Goal: Transaction & Acquisition: Purchase product/service

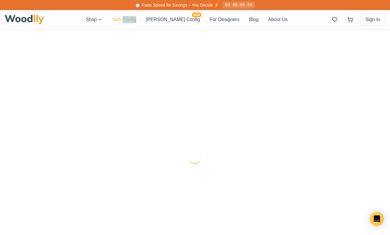
click at [136, 22] on button "Inch Config" at bounding box center [124, 19] width 24 height 7
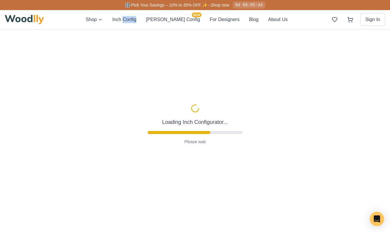
scroll to position [35, 0]
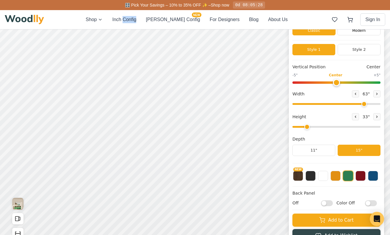
type input "63"
type input "2"
click at [318, 150] on button "11"" at bounding box center [313, 150] width 43 height 11
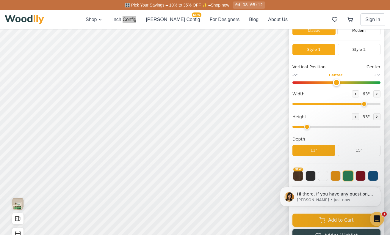
scroll to position [0, 0]
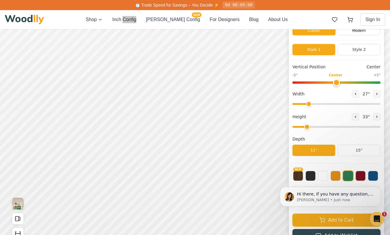
drag, startPoint x: 363, startPoint y: 103, endPoint x: 308, endPoint y: 108, distance: 55.5
type input "27"
click at [308, 105] on input "range" at bounding box center [336, 104] width 88 height 2
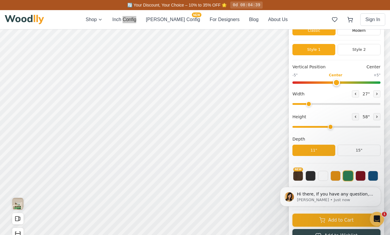
drag, startPoint x: 305, startPoint y: 130, endPoint x: 334, endPoint y: 128, distance: 28.9
type input "4"
click at [334, 128] on input "range" at bounding box center [336, 127] width 88 height 2
click at [358, 53] on button "Style 2" at bounding box center [358, 49] width 43 height 11
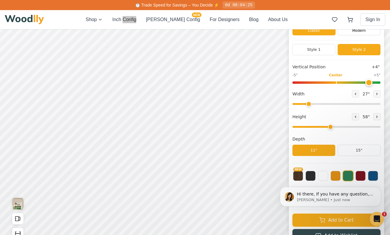
drag, startPoint x: 336, startPoint y: 83, endPoint x: 369, endPoint y: 84, distance: 33.0
click at [369, 84] on input "range" at bounding box center [336, 82] width 88 height 2
click at [319, 51] on button "Style 1" at bounding box center [313, 49] width 43 height 11
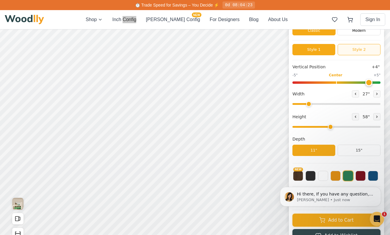
click at [354, 51] on button "Style 2" at bounding box center [358, 49] width 43 height 11
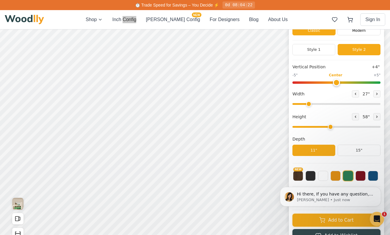
type input "0"
click at [338, 83] on input "range" at bounding box center [336, 82] width 88 height 2
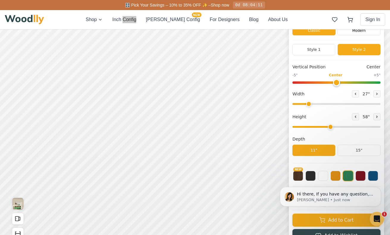
click at [308, 104] on input "range" at bounding box center [336, 104] width 88 height 2
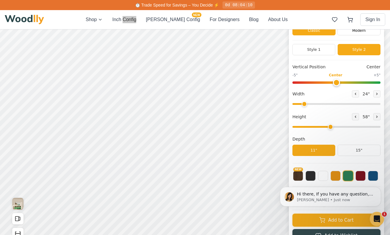
drag, startPoint x: 308, startPoint y: 104, endPoint x: 304, endPoint y: 104, distance: 3.9
type input "24"
click at [304, 104] on input "range" at bounding box center [336, 104] width 88 height 2
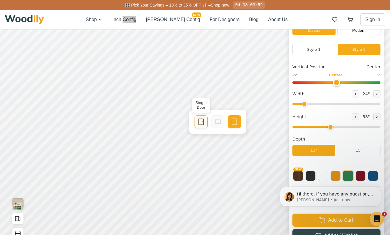
click at [205, 121] on div "Single Door" at bounding box center [200, 121] width 13 height 13
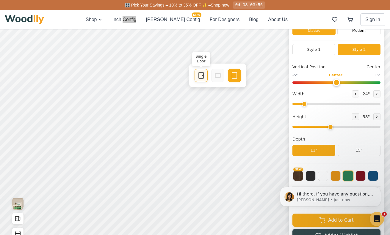
click at [204, 75] on icon at bounding box center [200, 75] width 7 height 7
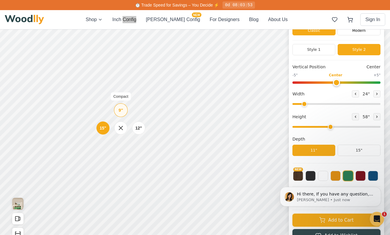
click at [120, 111] on div "9"" at bounding box center [121, 110] width 4 height 7
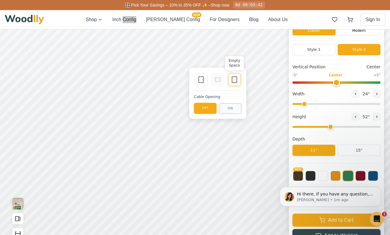
click at [236, 83] on div "Empty Space" at bounding box center [234, 79] width 13 height 13
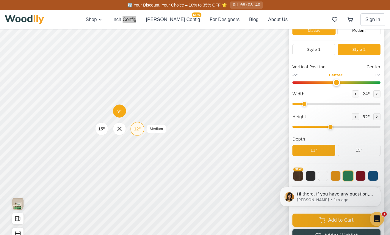
click at [134, 128] on div "12"" at bounding box center [137, 129] width 7 height 7
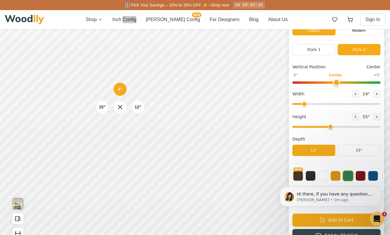
click at [148, 89] on div "9" 12" 15"" at bounding box center [119, 106] width 59 height 59
click at [147, 83] on div "9" 12" 15"" at bounding box center [119, 106] width 59 height 59
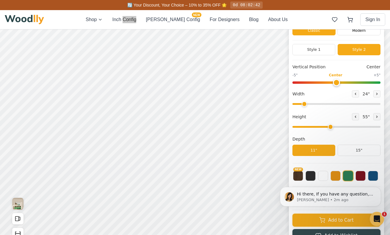
click at [289, 177] on html "Hi there, If you have any question, we are right here for you. 😊 [PERSON_NAME] …" at bounding box center [330, 196] width 119 height 45
click at [294, 177] on body "Hi there, If you have any question, we are right here for you. 😊 [PERSON_NAME] …" at bounding box center [330, 197] width 114 height 40
click at [313, 177] on body "Hi there, If you have any question, we are right here for you. 😊 [PERSON_NAME] …" at bounding box center [330, 197] width 114 height 40
click at [318, 177] on body "Hi there, If you have any question, we are right here for you. 😊 [PERSON_NAME] …" at bounding box center [330, 197] width 114 height 40
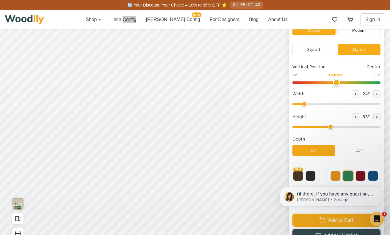
click at [322, 164] on div "Minimalist TV Console Classic Modern Style 1 Style 2 Vertical Position Center -…" at bounding box center [336, 121] width 95 height 245
click at [313, 203] on div "Hi there, If you have any question, we are right here for you. 😊 [PERSON_NAME] …" at bounding box center [330, 197] width 101 height 20
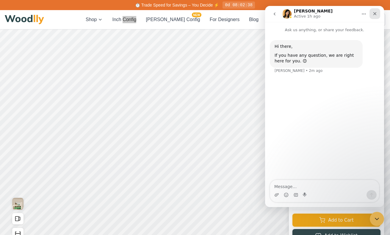
click at [375, 13] on icon "Close" at bounding box center [374, 13] width 5 height 5
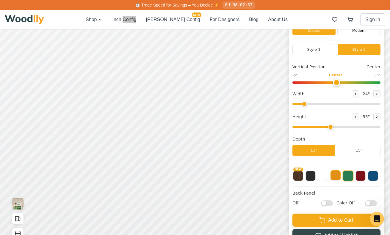
click at [335, 176] on button at bounding box center [335, 175] width 10 height 10
click at [319, 175] on button at bounding box center [323, 175] width 10 height 10
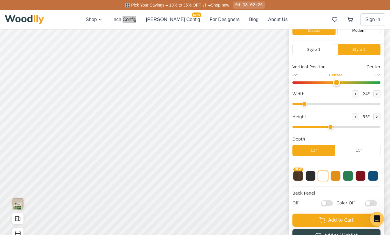
click at [369, 202] on input "Color Off" at bounding box center [371, 203] width 12 height 6
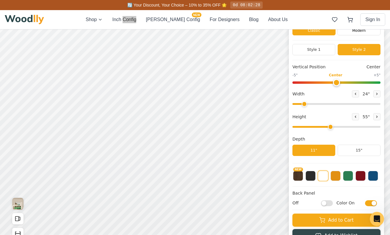
click at [369, 202] on input "Color On" at bounding box center [371, 203] width 12 height 6
click at [369, 203] on input "Color Off" at bounding box center [371, 203] width 12 height 6
checkbox input "true"
click at [325, 204] on input "Off" at bounding box center [327, 203] width 12 height 6
click at [326, 204] on input "On" at bounding box center [327, 203] width 12 height 6
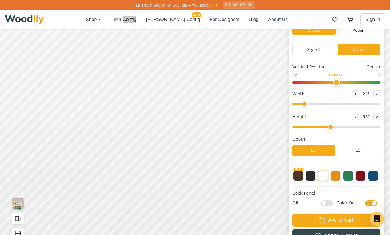
click at [326, 204] on input "Off" at bounding box center [327, 203] width 12 height 6
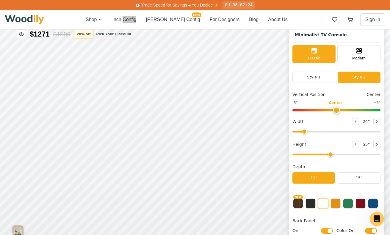
scroll to position [4, 0]
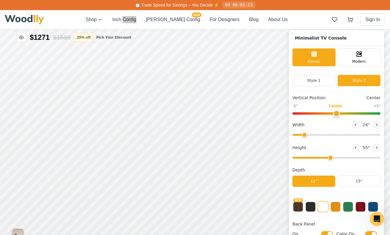
click at [327, 233] on input "On" at bounding box center [327, 234] width 12 height 6
click at [327, 233] on input "Off" at bounding box center [327, 234] width 12 height 6
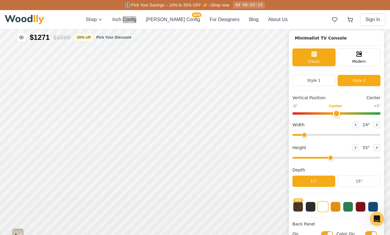
click at [327, 233] on input "On" at bounding box center [327, 234] width 12 height 6
checkbox input "false"
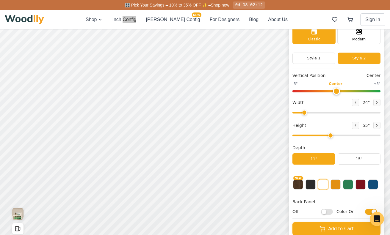
scroll to position [53, 0]
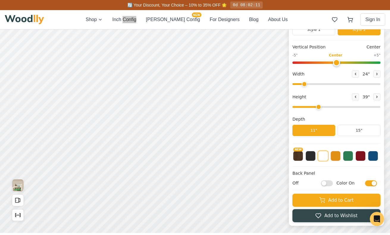
drag, startPoint x: 330, startPoint y: 107, endPoint x: 318, endPoint y: 108, distance: 12.5
click at [318, 108] on input "range" at bounding box center [336, 107] width 88 height 2
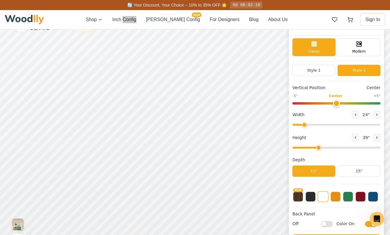
scroll to position [10, 0]
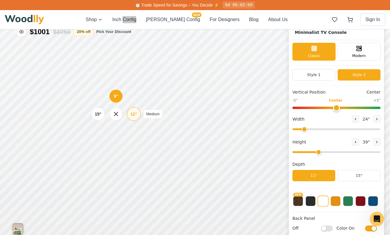
click at [133, 114] on div "12"" at bounding box center [133, 114] width 7 height 7
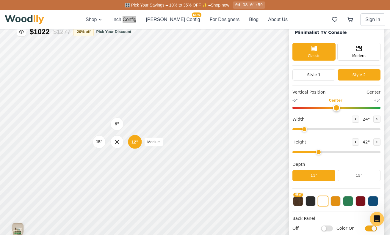
click at [132, 145] on div "12"" at bounding box center [134, 141] width 7 height 7
click at [133, 175] on div "12"" at bounding box center [134, 172] width 7 height 7
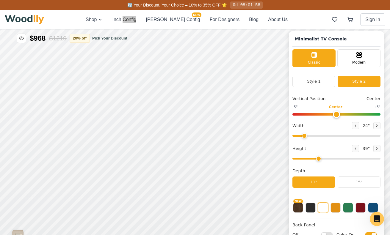
scroll to position [4, 0]
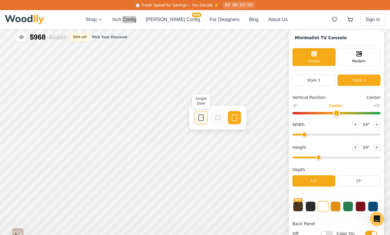
click at [198, 119] on icon at bounding box center [200, 117] width 7 height 7
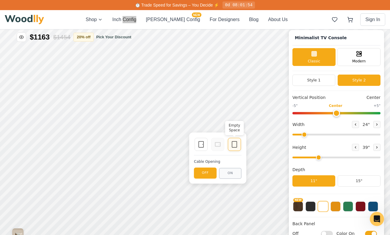
click at [231, 145] on icon at bounding box center [234, 144] width 7 height 7
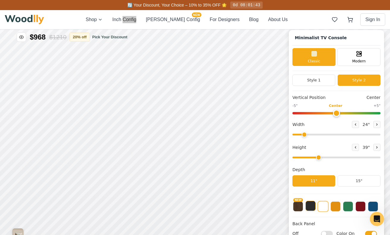
click at [312, 206] on button at bounding box center [310, 206] width 10 height 10
click at [326, 206] on button at bounding box center [323, 206] width 10 height 10
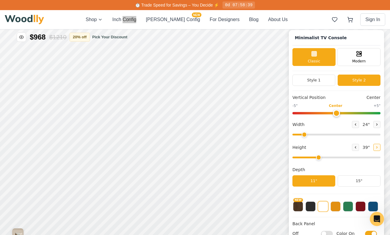
click at [375, 147] on icon at bounding box center [377, 148] width 4 height 4
click at [357, 146] on div "55 "" at bounding box center [366, 147] width 29 height 7
click at [355, 146] on button at bounding box center [355, 147] width 7 height 7
type input "3"
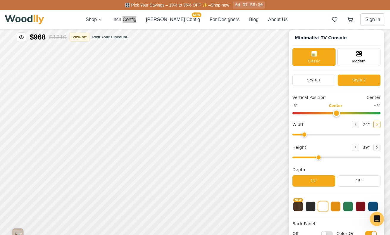
click at [373, 127] on button at bounding box center [376, 124] width 7 height 7
type input "27"
click at [92, 178] on div "15"" at bounding box center [95, 178] width 7 height 7
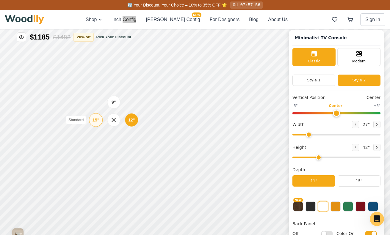
click at [100, 119] on div "15" Standard" at bounding box center [96, 120] width 14 height 14
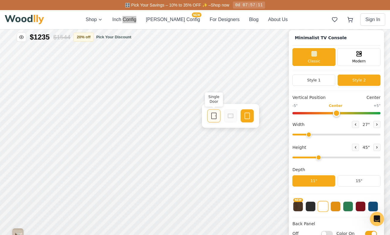
click at [217, 117] on icon at bounding box center [213, 115] width 7 height 7
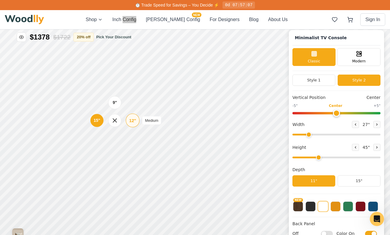
click at [132, 120] on div "12"" at bounding box center [132, 120] width 7 height 7
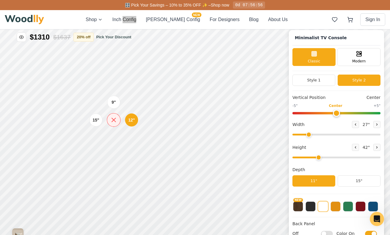
click at [115, 120] on icon at bounding box center [113, 119] width 7 height 7
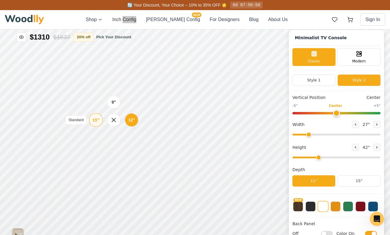
click at [99, 120] on div "15"" at bounding box center [95, 120] width 7 height 7
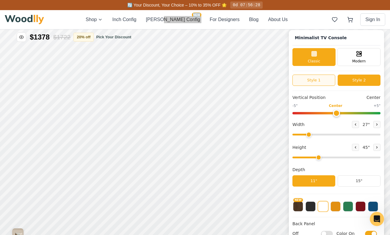
click at [314, 79] on button "Style 1" at bounding box center [313, 80] width 43 height 11
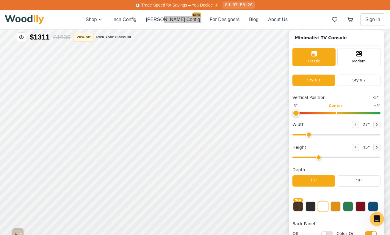
drag, startPoint x: 334, startPoint y: 113, endPoint x: 274, endPoint y: 114, distance: 60.3
click at [292, 114] on input "range" at bounding box center [336, 113] width 88 height 2
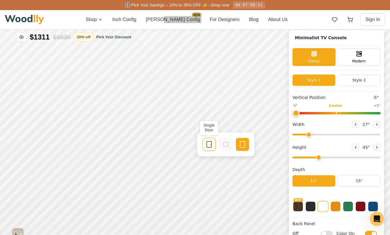
click at [209, 142] on icon at bounding box center [208, 144] width 7 height 7
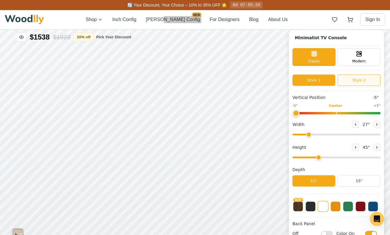
click at [346, 83] on button "Style 2" at bounding box center [358, 80] width 43 height 11
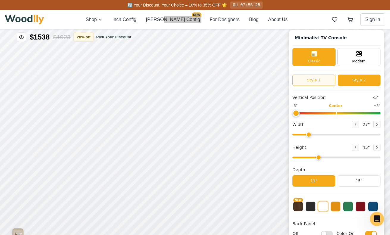
click at [324, 80] on button "Style 1" at bounding box center [313, 80] width 43 height 11
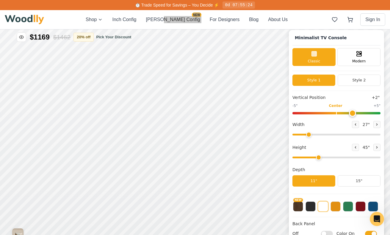
drag, startPoint x: 295, startPoint y: 111, endPoint x: 353, endPoint y: 113, distance: 57.7
click at [353, 113] on input "range" at bounding box center [336, 113] width 88 height 2
drag, startPoint x: 353, startPoint y: 113, endPoint x: 364, endPoint y: 111, distance: 10.8
type input "4"
click at [364, 112] on input "range" at bounding box center [336, 113] width 88 height 2
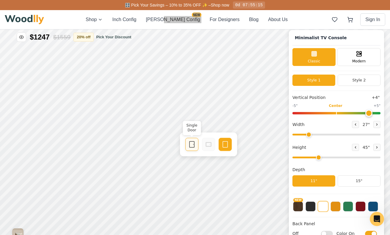
click at [191, 142] on icon at bounding box center [191, 144] width 7 height 7
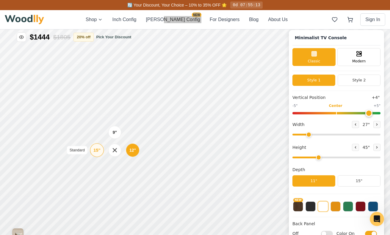
click at [97, 149] on div "15"" at bounding box center [96, 150] width 7 height 7
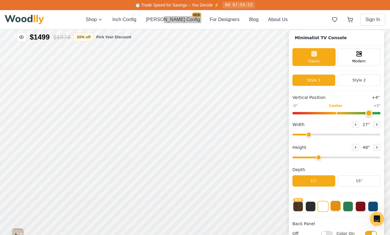
scroll to position [2, 0]
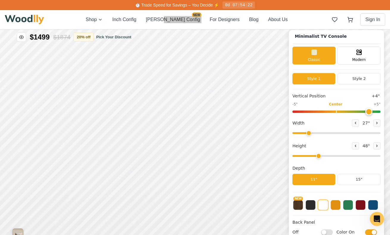
click at [328, 232] on input "Off" at bounding box center [327, 232] width 12 height 6
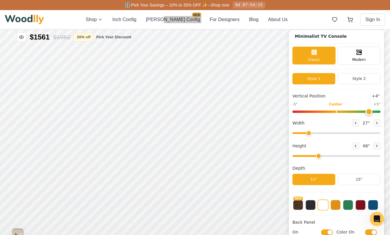
click at [328, 232] on input "On" at bounding box center [327, 232] width 12 height 6
click at [328, 232] on input "Off" at bounding box center [327, 232] width 12 height 6
click at [328, 232] on input "On" at bounding box center [327, 232] width 12 height 6
checkbox input "false"
